Goal: Information Seeking & Learning: Learn about a topic

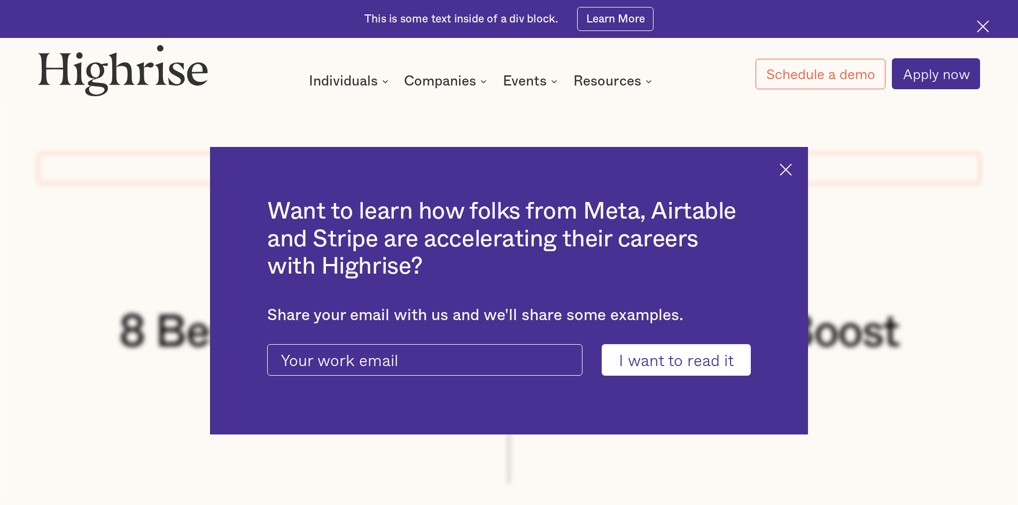
drag, startPoint x: 785, startPoint y: 168, endPoint x: 756, endPoint y: 179, distance: 31.0
click at [785, 168] on div "Want to learn how folks from Meta, Airtable and Stripe are accelerating their c…" at bounding box center [509, 291] width 598 height 288
click at [792, 166] on img at bounding box center [785, 169] width 12 height 12
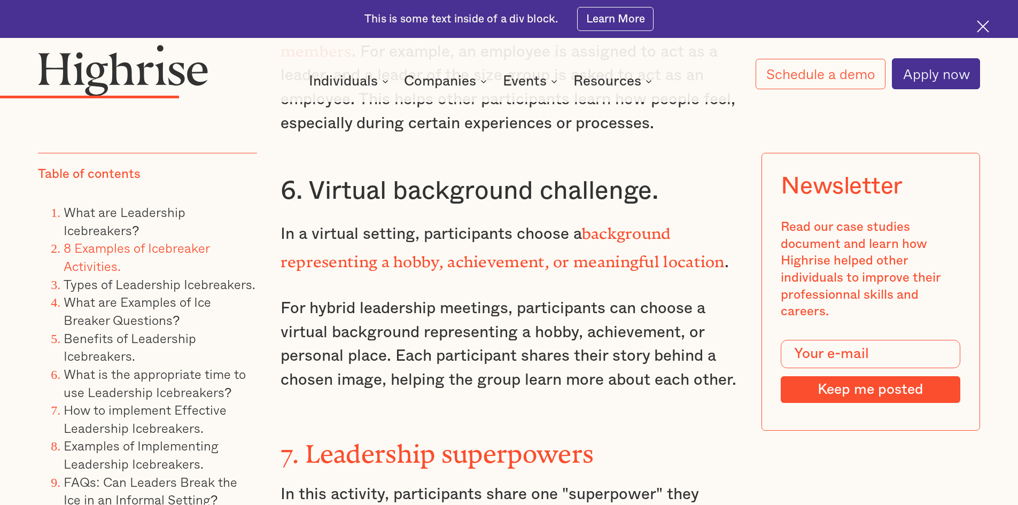
scroll to position [4221, 0]
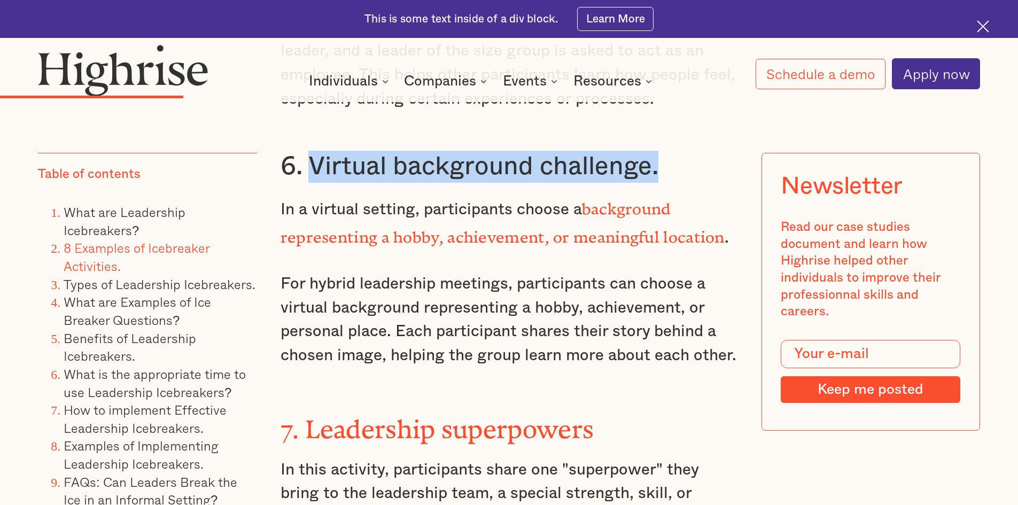
drag, startPoint x: 311, startPoint y: 149, endPoint x: 664, endPoint y: 147, distance: 352.6
click at [664, 151] on h3 "6. Virtual background challenge." at bounding box center [508, 167] width 457 height 32
copy h3 "Virtual background challenge."
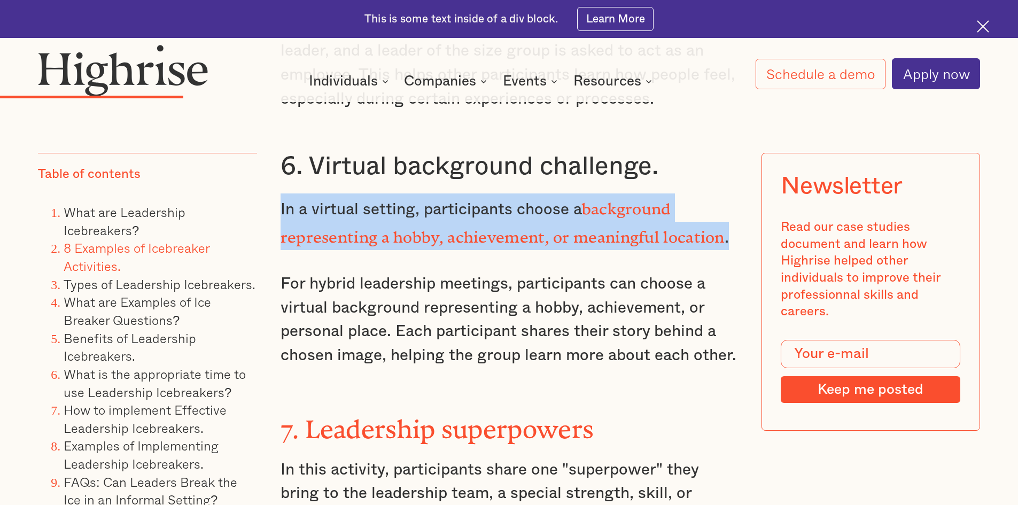
drag, startPoint x: 279, startPoint y: 189, endPoint x: 740, endPoint y: 222, distance: 461.8
copy p "In a virtual setting, participants choose a background representing a hobby, ac…"
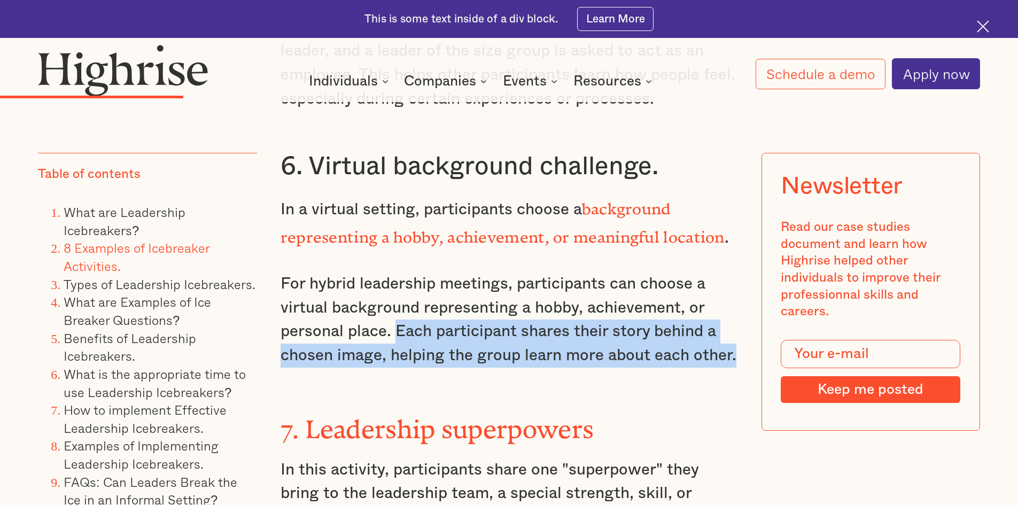
drag, startPoint x: 393, startPoint y: 314, endPoint x: 740, endPoint y: 340, distance: 348.3
copy p "Each participant shares their story behind a chosen image, helping the group le…"
